Goal: Transaction & Acquisition: Purchase product/service

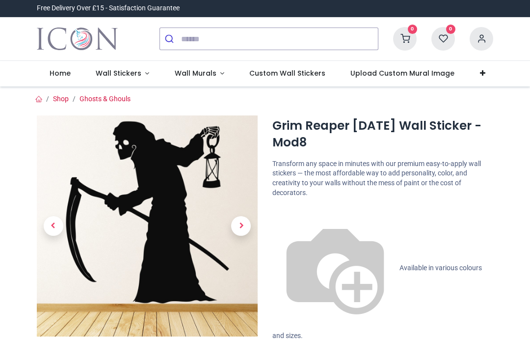
click at [106, 71] on span "Wall Stickers" at bounding box center [119, 73] width 46 height 10
click at [100, 102] on link "Ghosts & Ghouls" at bounding box center [105, 99] width 51 height 8
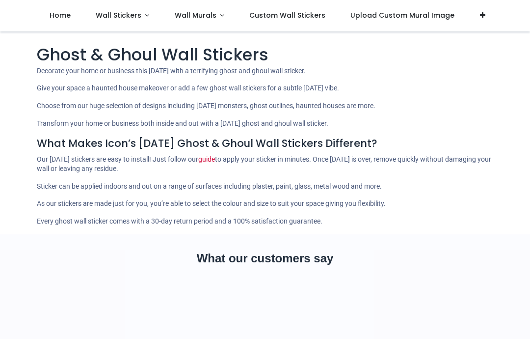
scroll to position [53, 0]
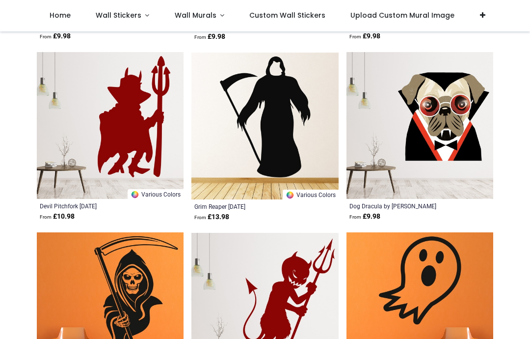
scroll to position [1449, 0]
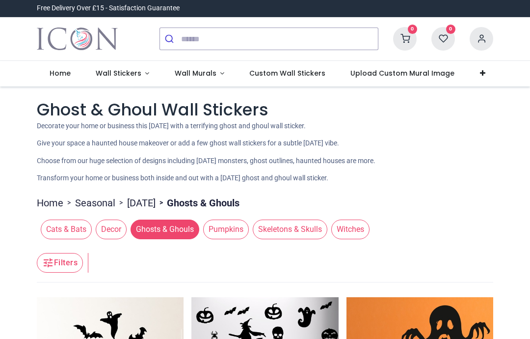
click at [370, 228] on span "Witches" at bounding box center [350, 229] width 38 height 20
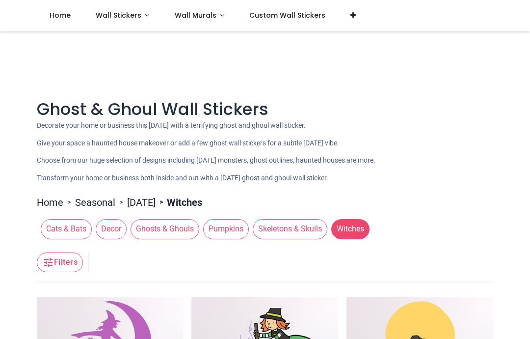
scroll to position [24, 0]
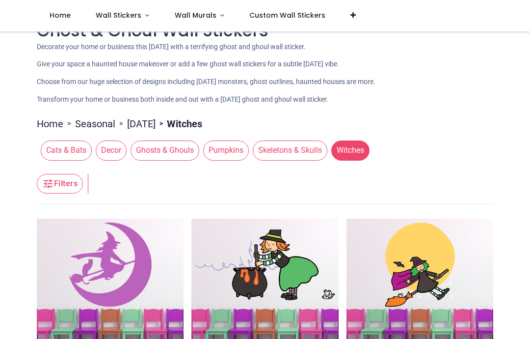
click at [226, 158] on span "Pumpkins" at bounding box center [226, 150] width 46 height 20
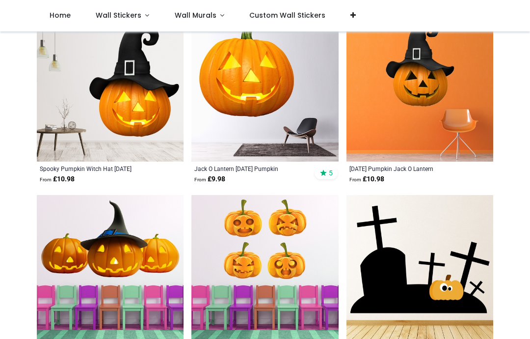
scroll to position [533, 0]
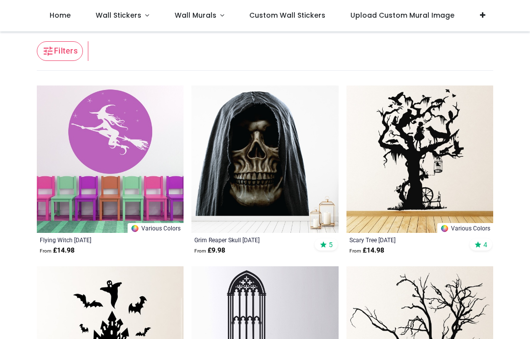
scroll to position [159, 0]
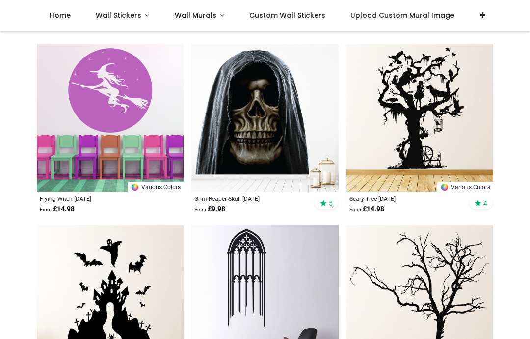
scroll to position [197, 0]
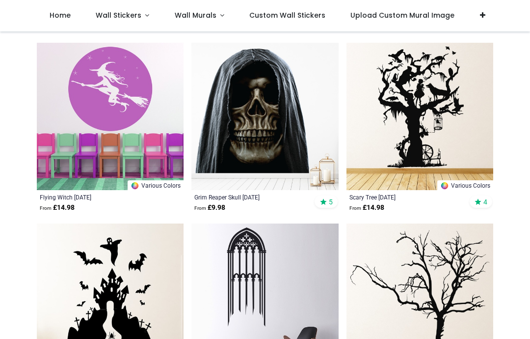
click at [267, 120] on img at bounding box center [264, 116] width 147 height 147
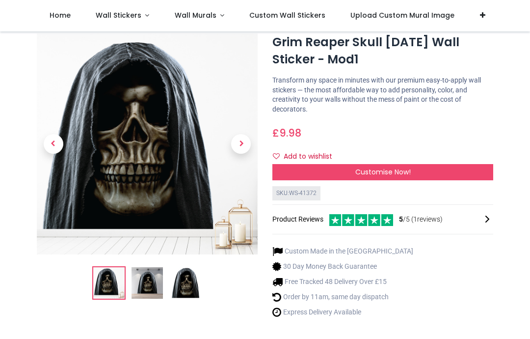
scroll to position [31, 0]
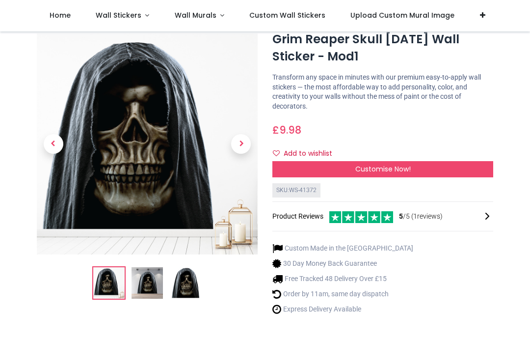
click at [239, 148] on span "Next" at bounding box center [241, 144] width 20 height 20
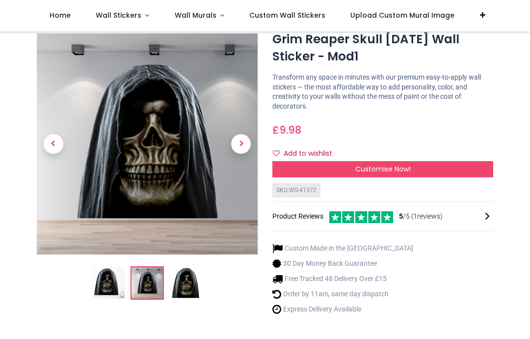
click at [240, 146] on span "Next" at bounding box center [241, 144] width 20 height 20
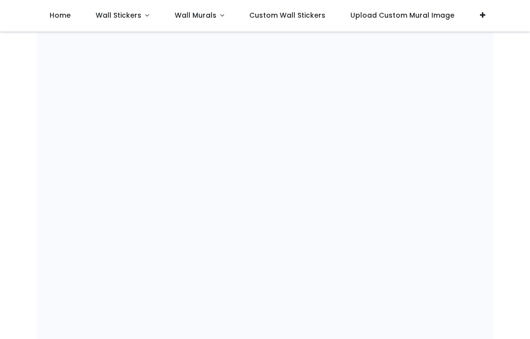
scroll to position [627, 0]
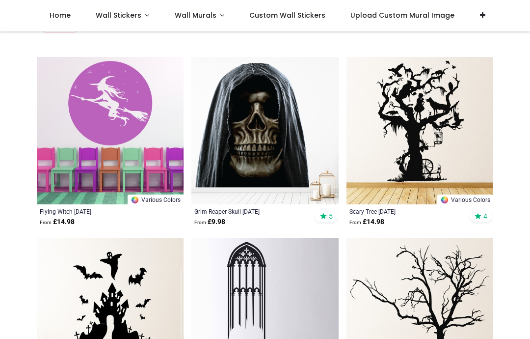
scroll to position [192, 0]
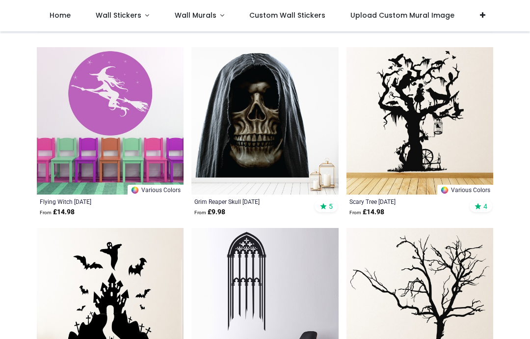
click at [277, 130] on img at bounding box center [264, 120] width 147 height 147
click at [230, 138] on img at bounding box center [264, 120] width 147 height 147
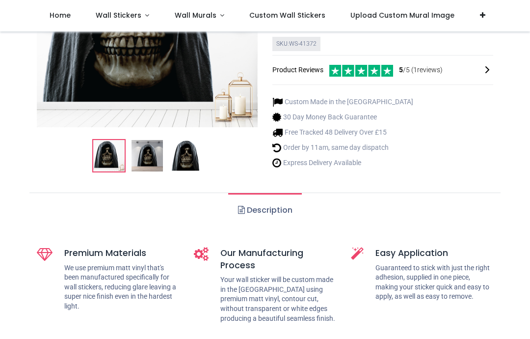
scroll to position [184, 0]
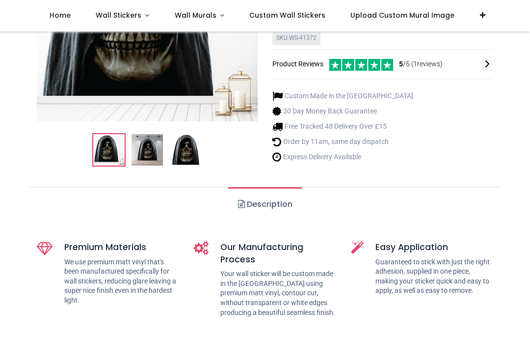
click at [286, 202] on link "Description" at bounding box center [264, 204] width 73 height 34
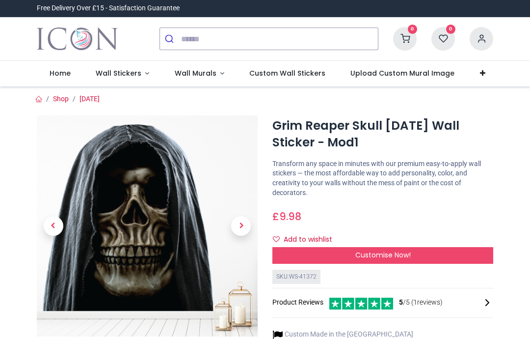
scroll to position [0, 0]
click at [415, 300] on span "5 /5 ( 1 reviews)" at bounding box center [421, 302] width 44 height 10
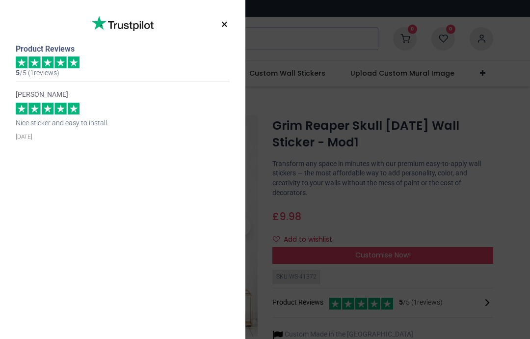
click at [224, 20] on button "×" at bounding box center [224, 25] width 12 height 18
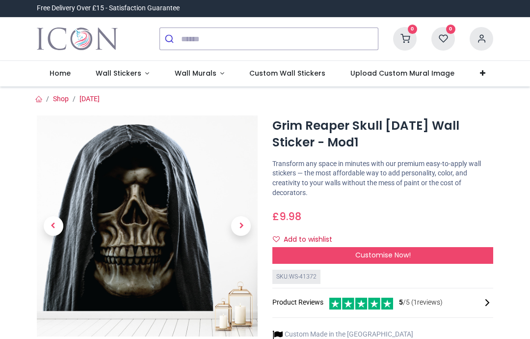
click at [418, 253] on div "Customise Now!" at bounding box center [382, 255] width 221 height 17
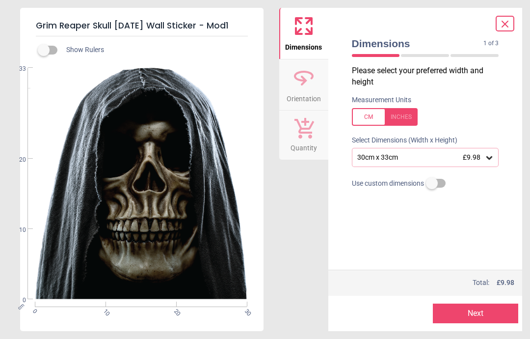
click at [483, 162] on div "30cm x 33cm £9.98" at bounding box center [425, 157] width 147 height 19
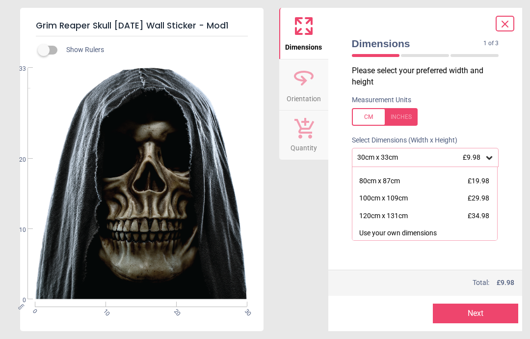
scroll to position [81, 0]
click at [366, 198] on div "100cm x 109cm" at bounding box center [383, 199] width 49 height 10
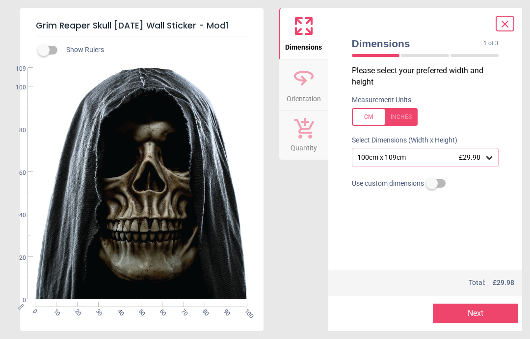
click at [457, 308] on button "Next" at bounding box center [475, 313] width 85 height 20
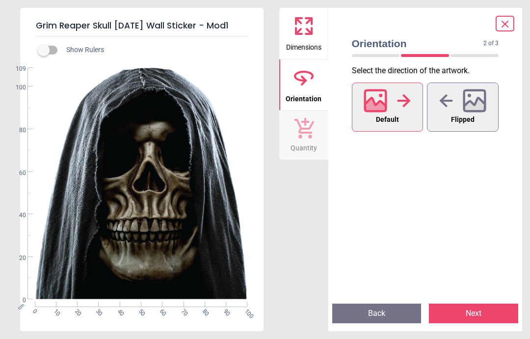
click at [475, 316] on button "Next" at bounding box center [473, 313] width 89 height 20
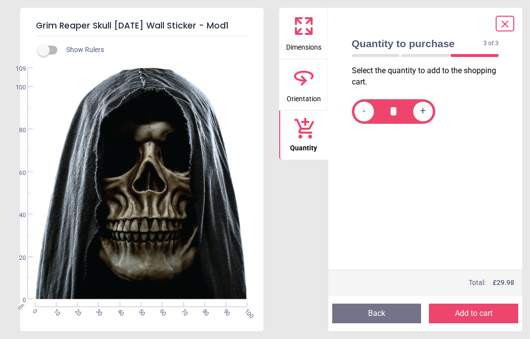
click at [469, 314] on button "Add to cart" at bounding box center [473, 313] width 89 height 20
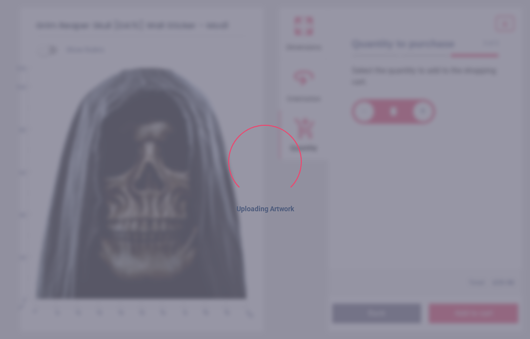
click at [89, 198] on div "cm 0 10 20 30 40 50 60 70 80 90 100 0 20 40 60 80 100 109" at bounding box center [140, 184] width 241 height 232
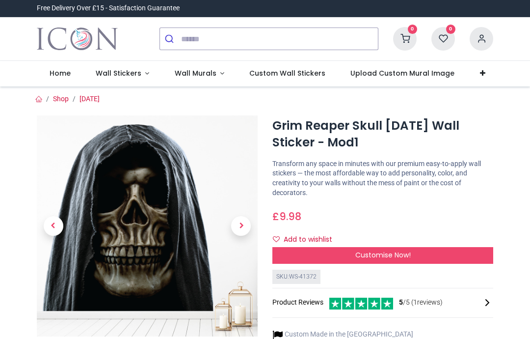
click at [404, 254] on span "Customise Now!" at bounding box center [382, 255] width 55 height 10
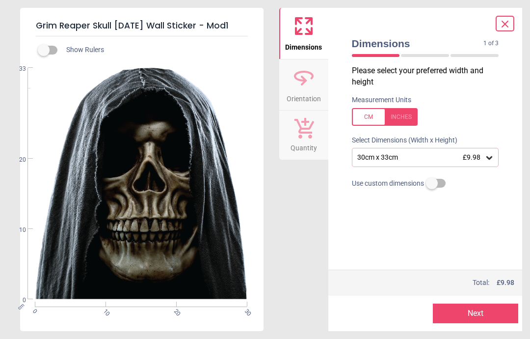
click at [493, 155] on icon at bounding box center [489, 158] width 10 height 10
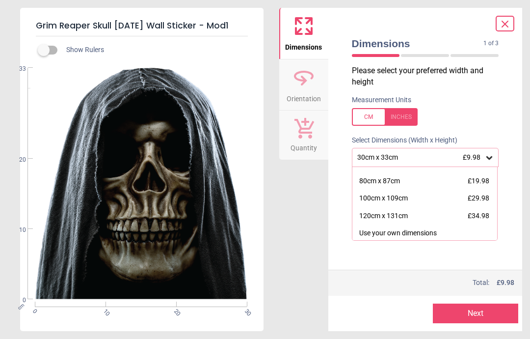
scroll to position [81, 0]
click at [401, 195] on div "100cm x 109cm" at bounding box center [383, 199] width 49 height 10
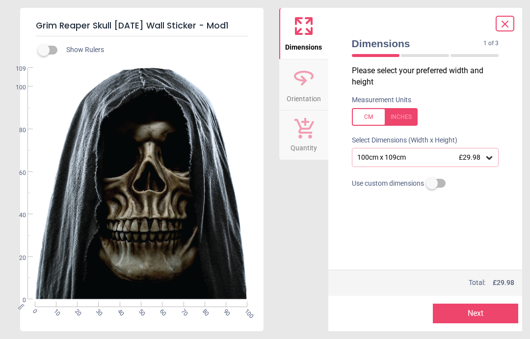
click at [497, 313] on button "Next" at bounding box center [475, 313] width 85 height 20
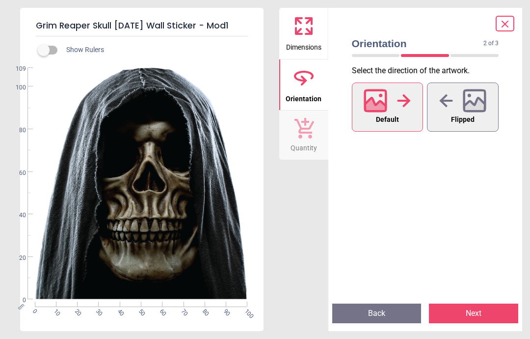
click at [478, 312] on button "Next" at bounding box center [473, 313] width 89 height 20
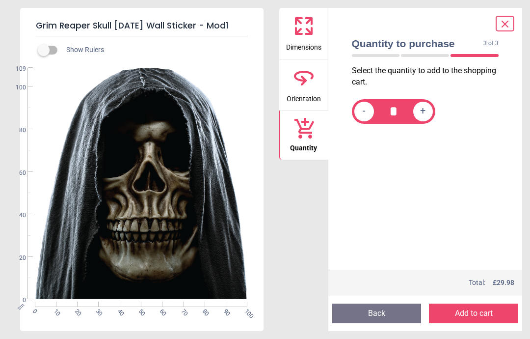
click at [491, 314] on button "Add to cart" at bounding box center [473, 313] width 89 height 20
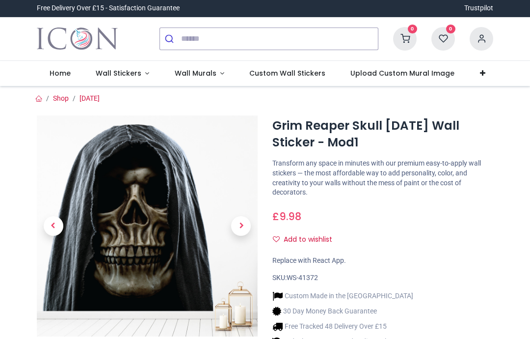
scroll to position [115, 0]
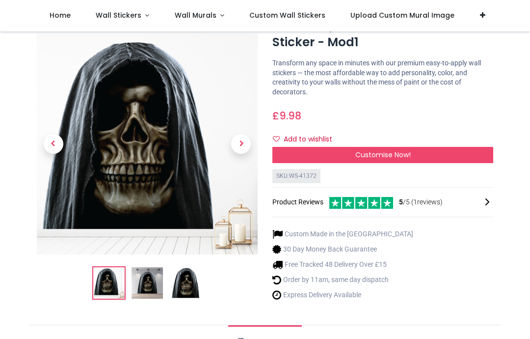
scroll to position [45, 0]
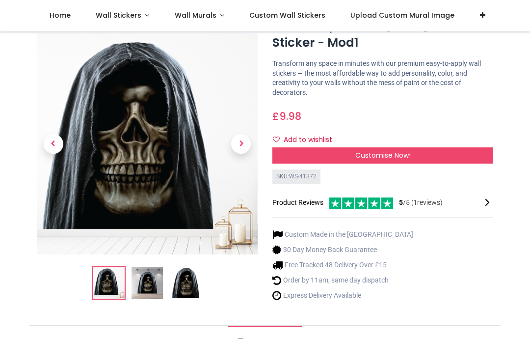
click at [416, 152] on div "Customise Now!" at bounding box center [382, 155] width 221 height 17
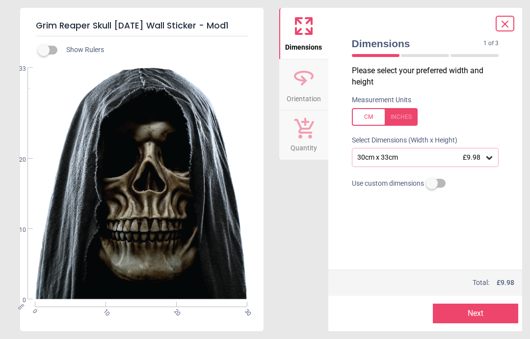
click at [490, 156] on icon at bounding box center [489, 157] width 6 height 3
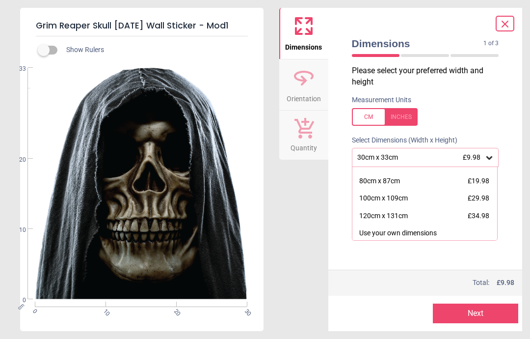
scroll to position [81, 0]
click at [405, 196] on div "100cm x 109cm" at bounding box center [383, 199] width 49 height 10
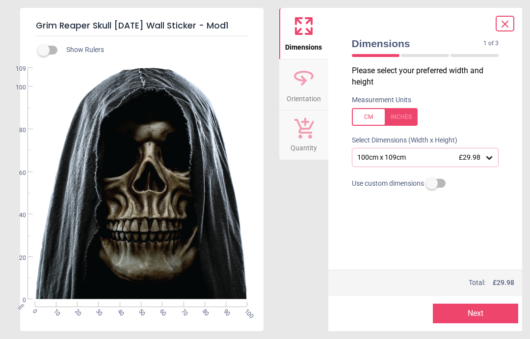
click at [432, 183] on label at bounding box center [432, 183] width 0 height 0
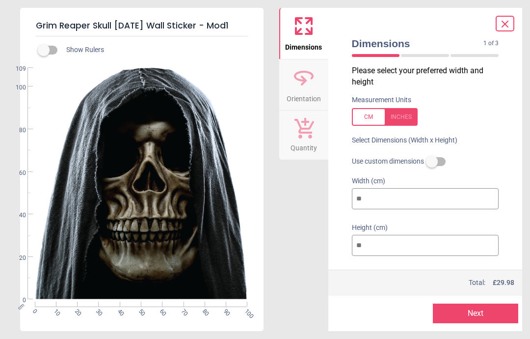
click at [432, 161] on label at bounding box center [432, 161] width 0 height 0
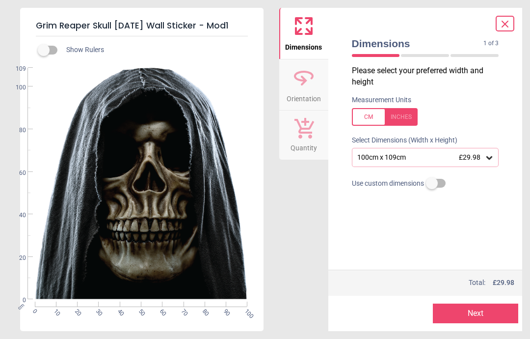
click at [447, 158] on div "100cm x 109cm £29.98" at bounding box center [420, 157] width 129 height 8
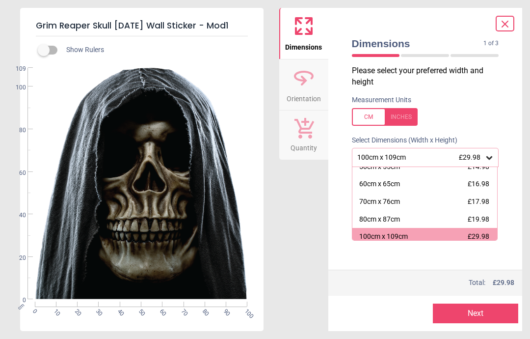
scroll to position [47, 0]
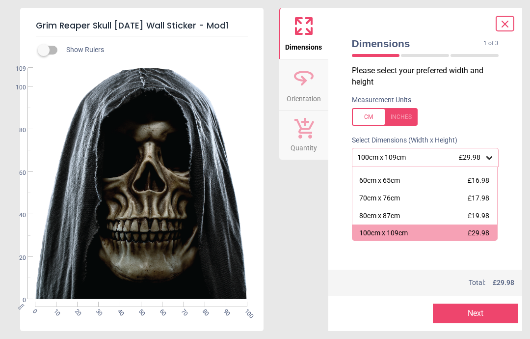
click at [492, 312] on button "Next" at bounding box center [475, 313] width 85 height 20
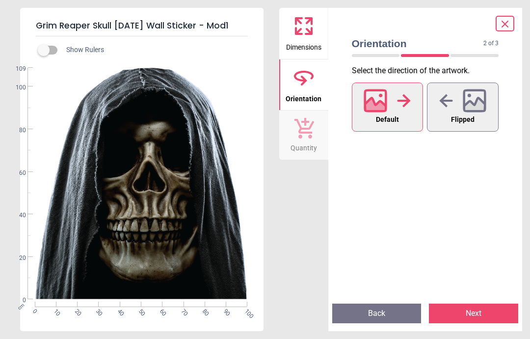
click at [384, 111] on icon at bounding box center [375, 100] width 21 height 21
click at [476, 317] on button "Next" at bounding box center [473, 313] width 89 height 20
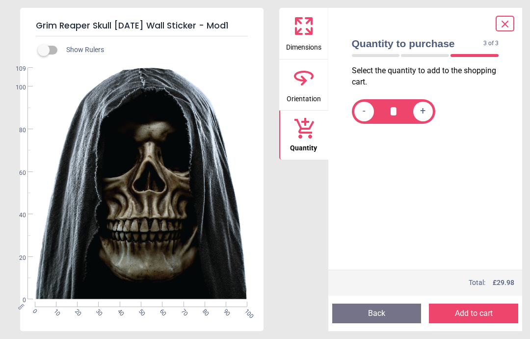
click at [485, 313] on button "Add to cart" at bounding box center [473, 313] width 89 height 20
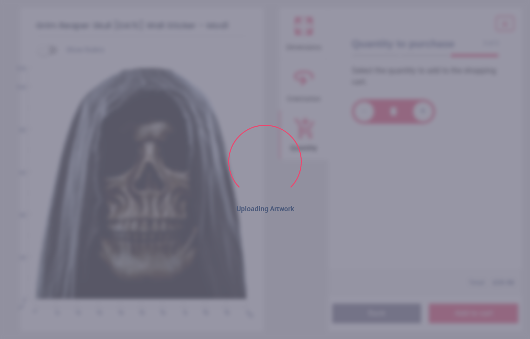
click at [159, 162] on div "cm 0 10 20 30 40 50 60 70 80 90 100 0 20 40 60 80 100 109" at bounding box center [140, 184] width 241 height 232
